Goal: Check status: Check status

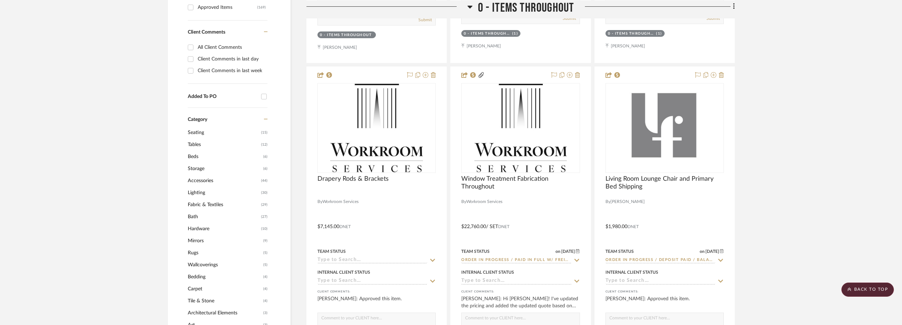
scroll to position [673, 0]
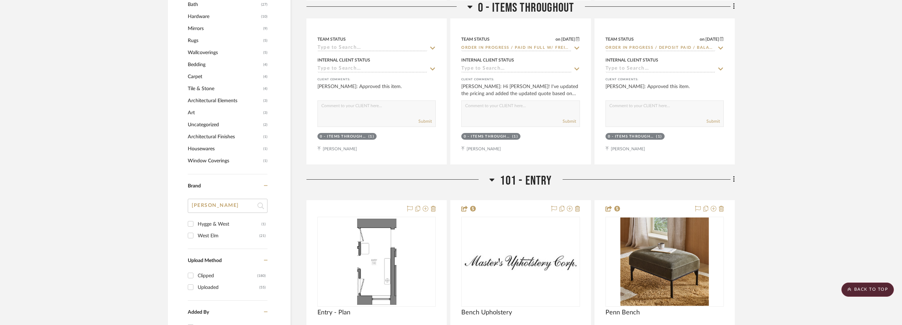
drag, startPoint x: 212, startPoint y: 206, endPoint x: 184, endPoint y: 210, distance: 27.8
click at [184, 210] on div "Filter by keyword, category or name prior to exporting to Excel or Bulk Actions…" at bounding box center [229, 33] width 123 height 1092
type input "e"
type input "je"
click at [194, 224] on input "[PERSON_NAME] (1)" at bounding box center [190, 224] width 11 height 11
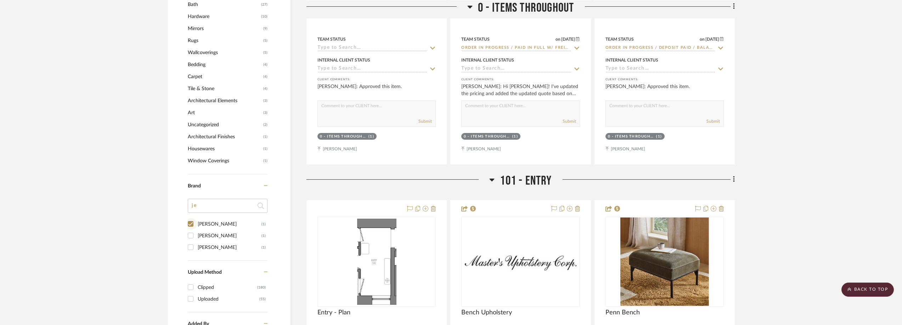
checkbox input "true"
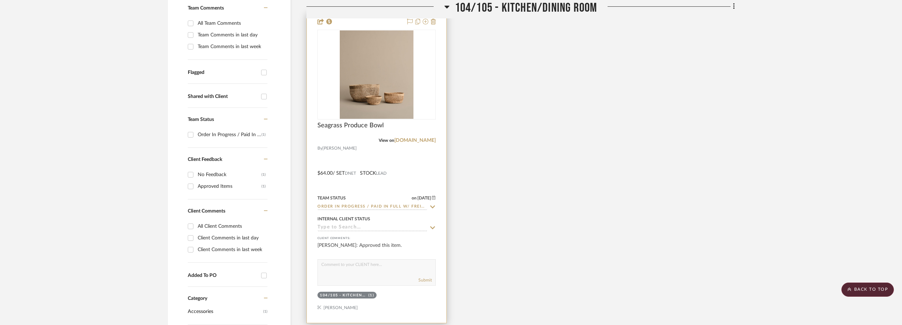
scroll to position [177, 0]
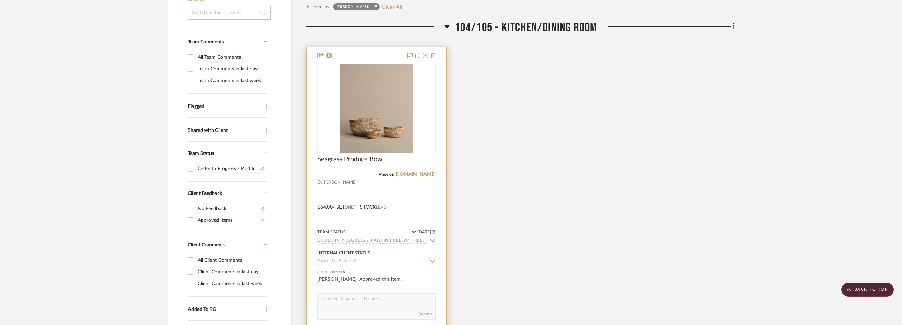
click at [430, 240] on icon at bounding box center [432, 241] width 5 height 3
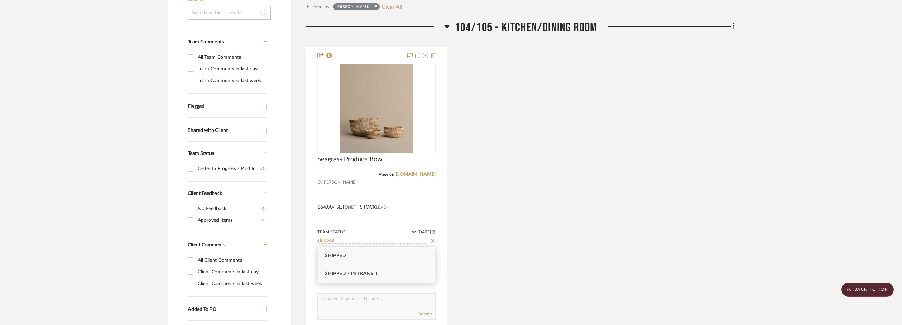
type input "shipped"
click at [412, 270] on div "Shipped / In Transit" at bounding box center [377, 274] width 118 height 18
type input "[DATE]"
type input "Shipped / In Transit"
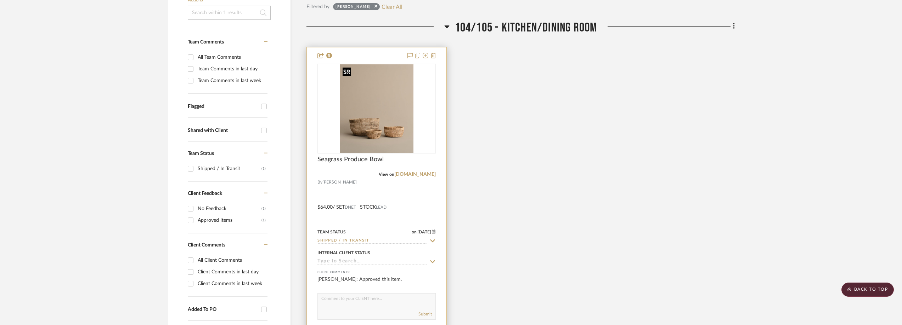
click at [390, 118] on img "0" at bounding box center [377, 108] width 74 height 89
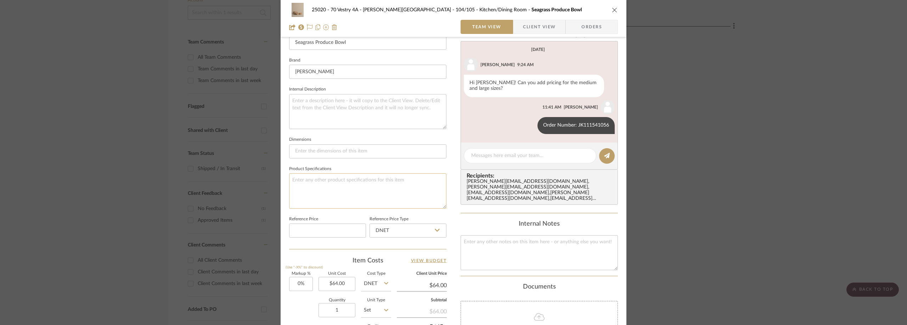
scroll to position [283, 0]
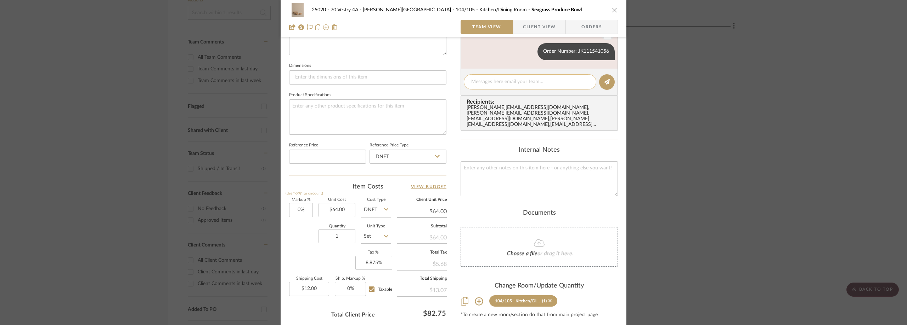
click at [491, 85] on textarea at bounding box center [530, 81] width 118 height 7
paste textarea "393452812374"
type textarea "FedEx Tracking: 393452812374"
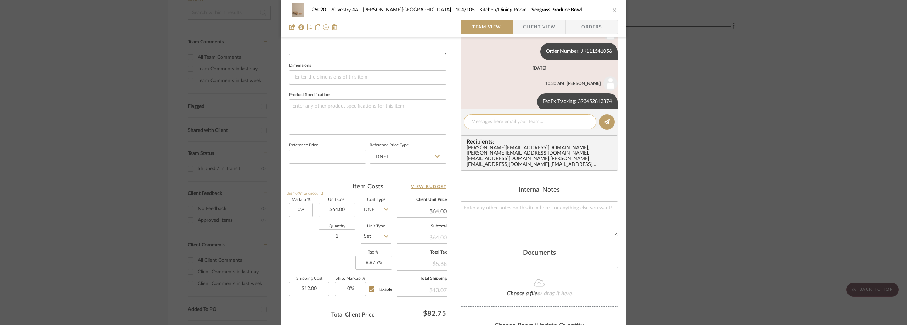
scroll to position [10, 0]
